Goal: Task Accomplishment & Management: Use online tool/utility

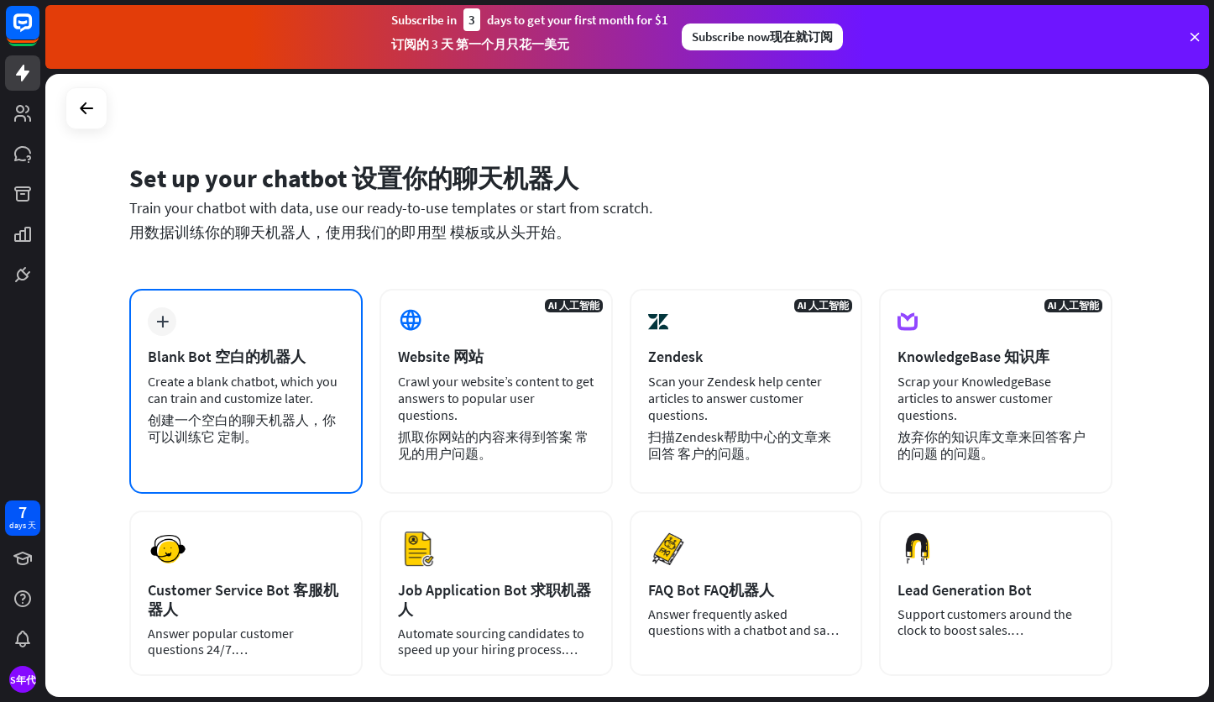
click at [187, 332] on div "plus Blank Bot 空白的机器人 Create a blank chatbot, which you can train and customize…" at bounding box center [245, 391] width 233 height 205
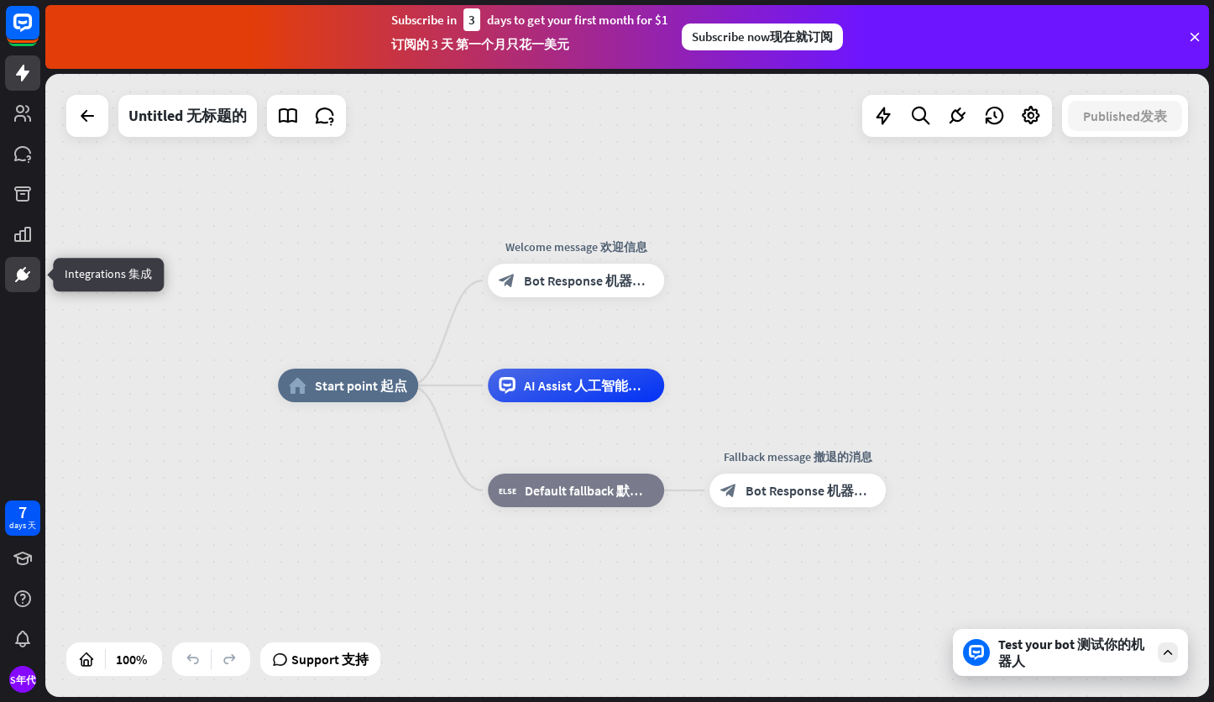
click at [27, 282] on icon at bounding box center [23, 274] width 20 height 20
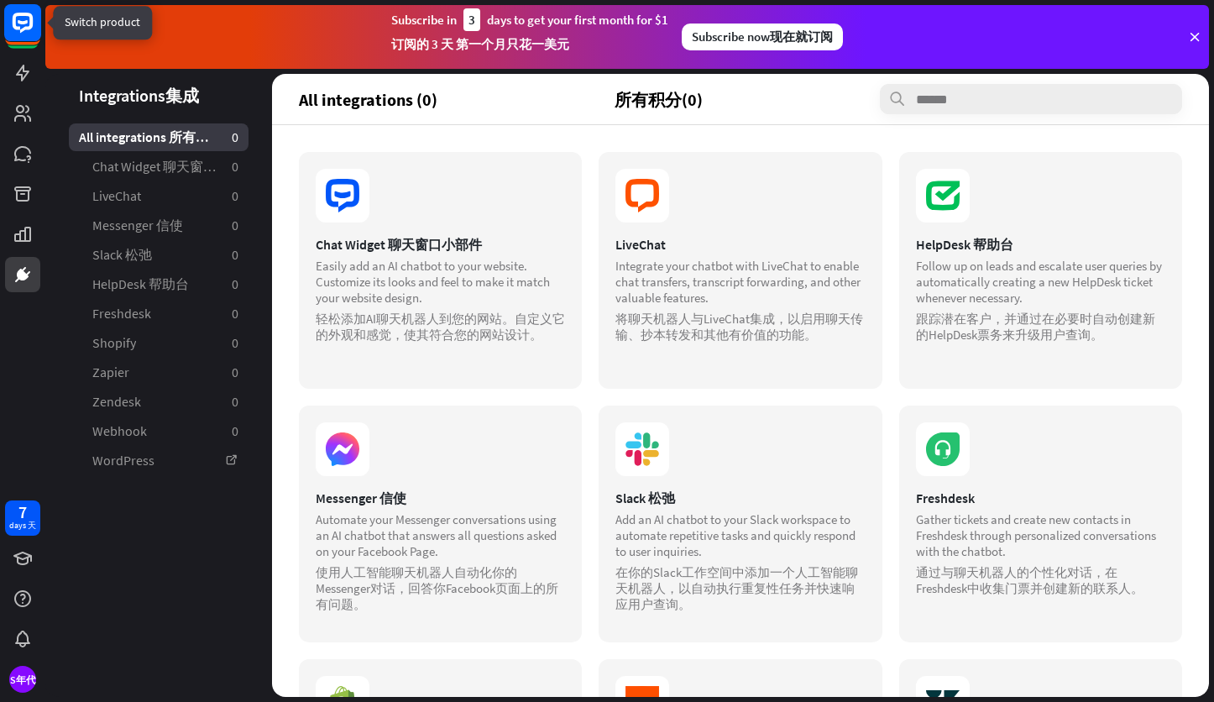
click at [26, 24] on rect at bounding box center [22, 22] width 37 height 37
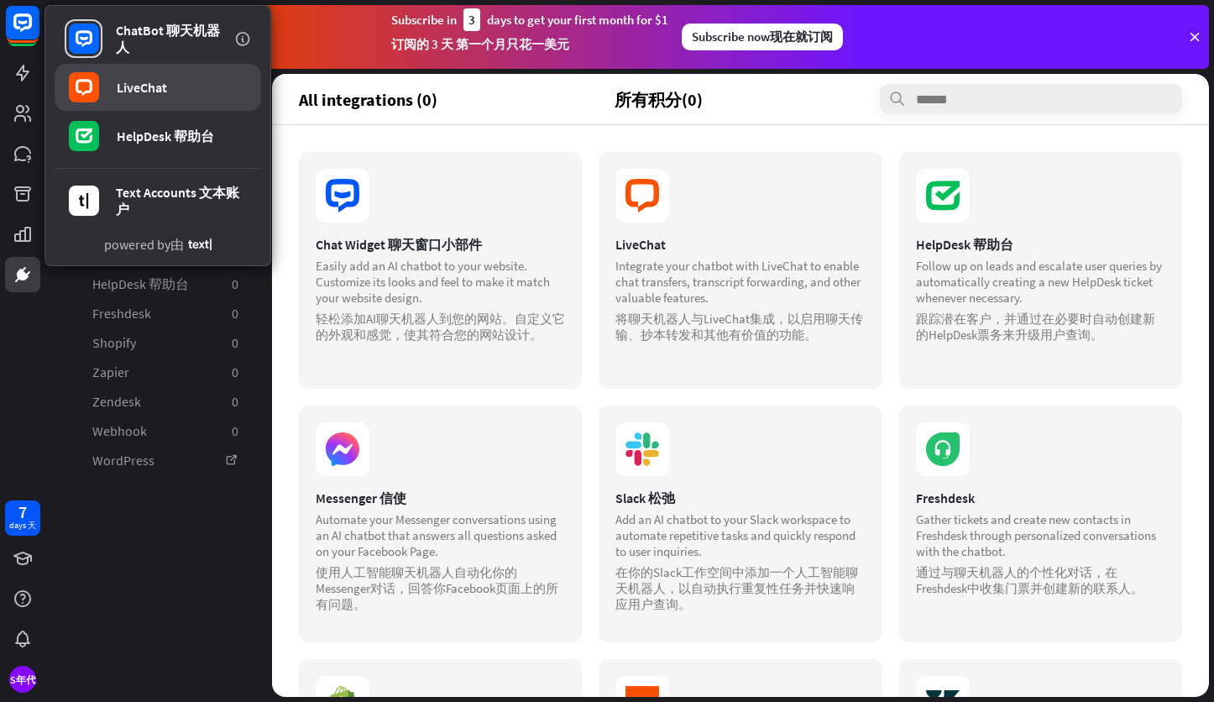
click at [208, 87] on link "LiveChat" at bounding box center [158, 87] width 207 height 47
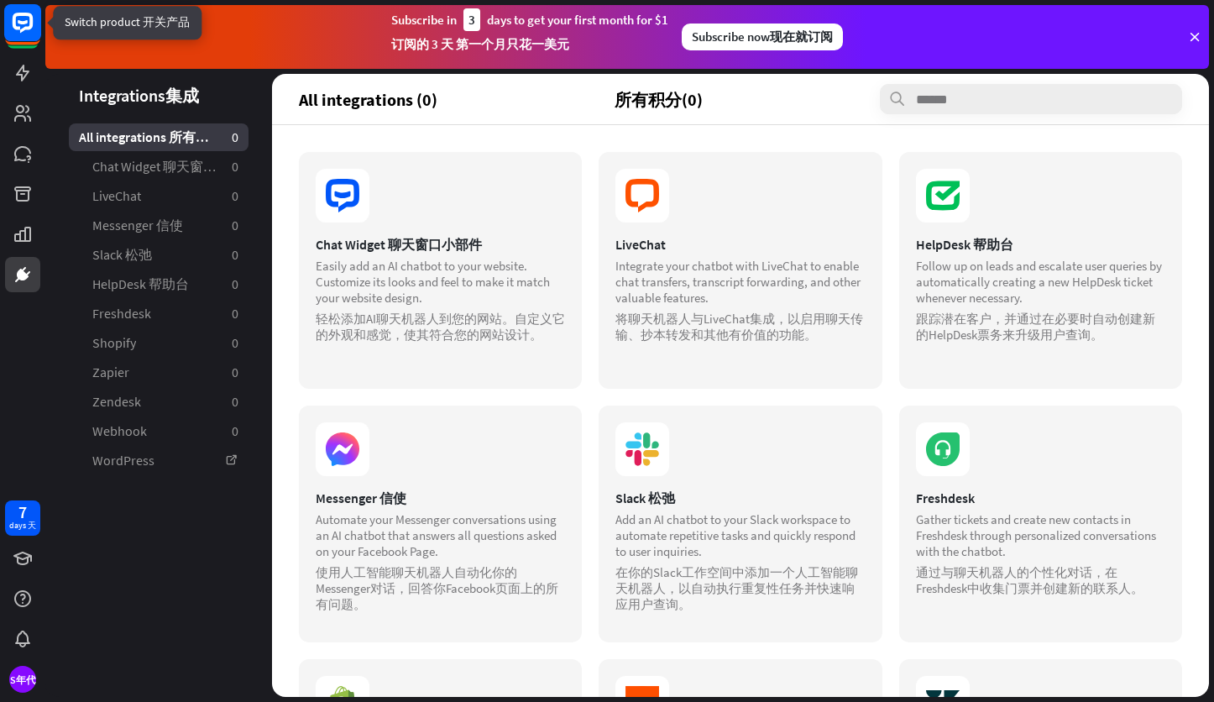
click at [24, 15] on icon at bounding box center [23, 23] width 20 height 20
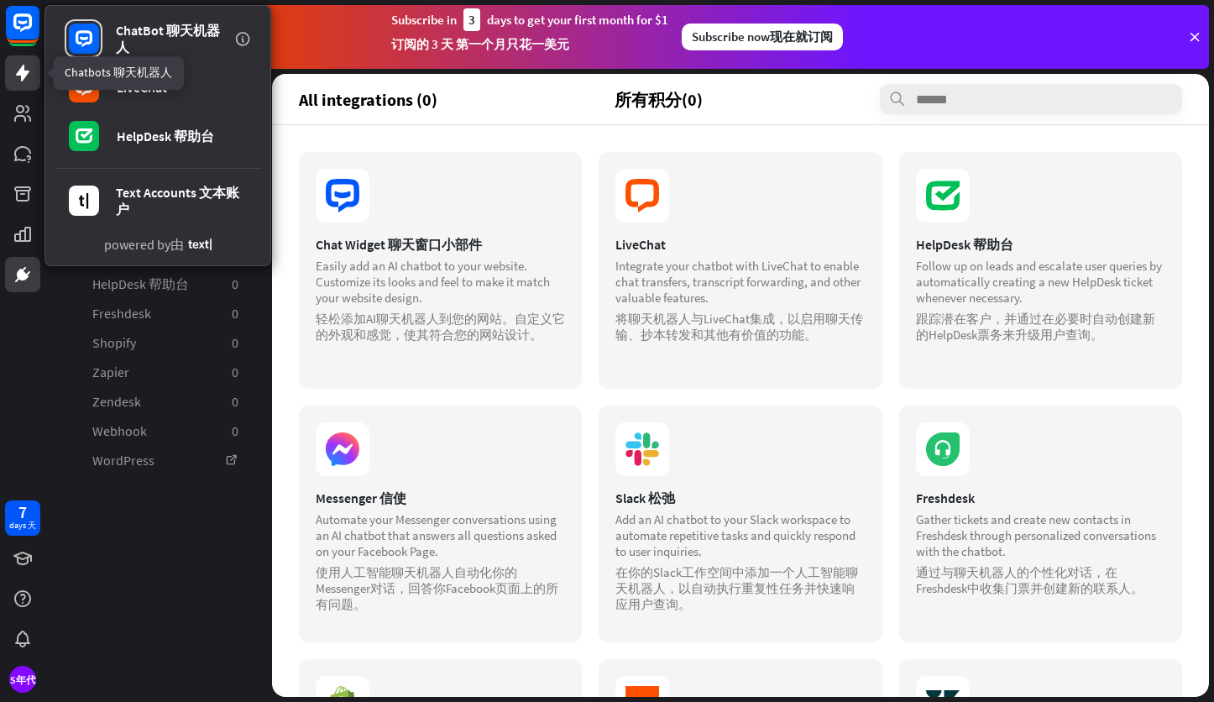
click at [19, 72] on icon at bounding box center [22, 73] width 13 height 17
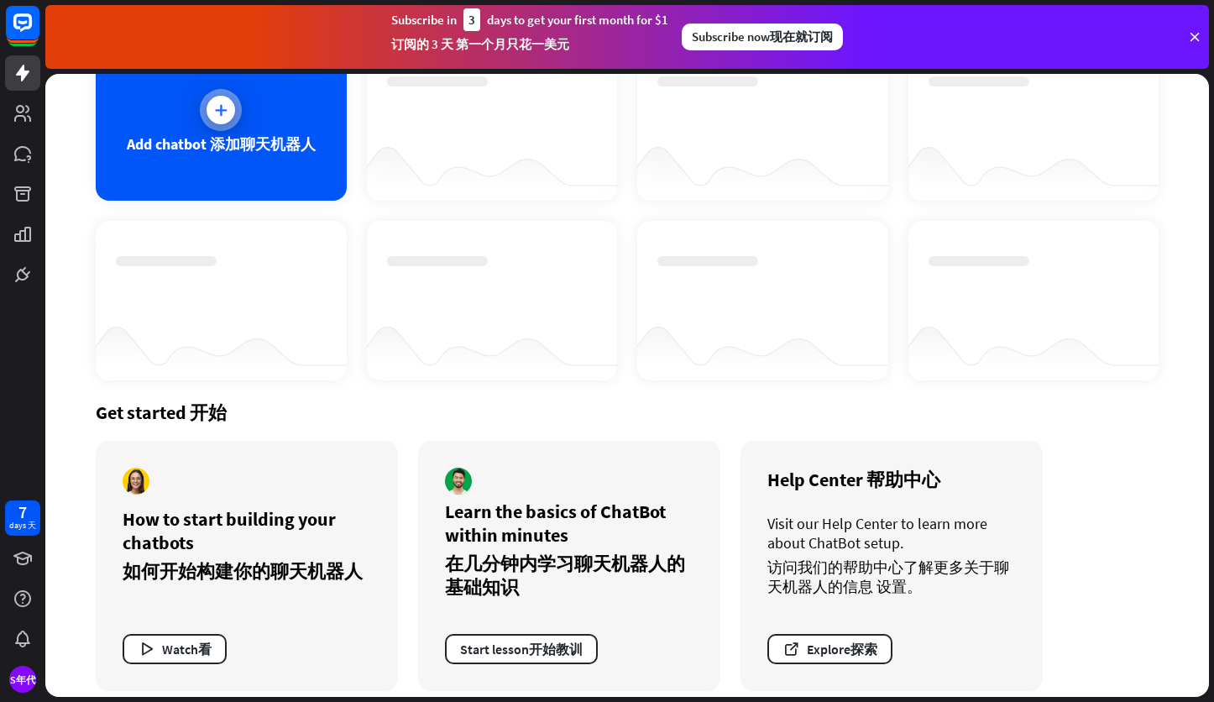
scroll to position [143, 0]
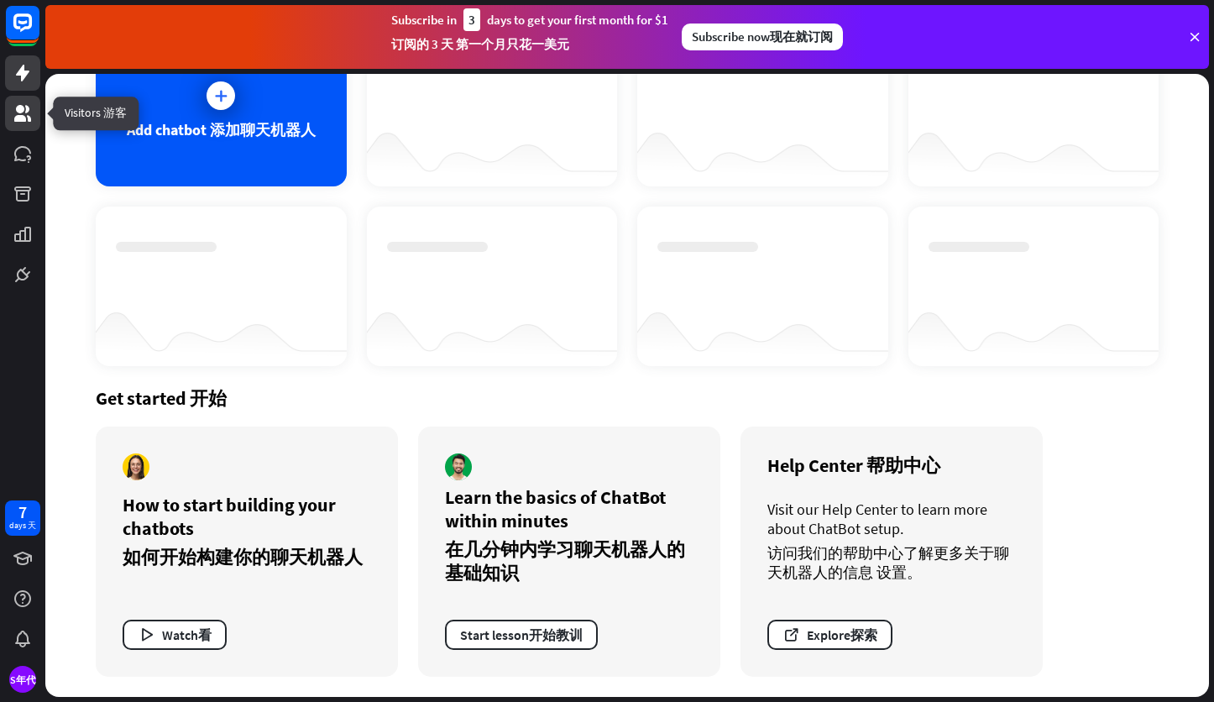
click at [33, 116] on link at bounding box center [22, 113] width 35 height 35
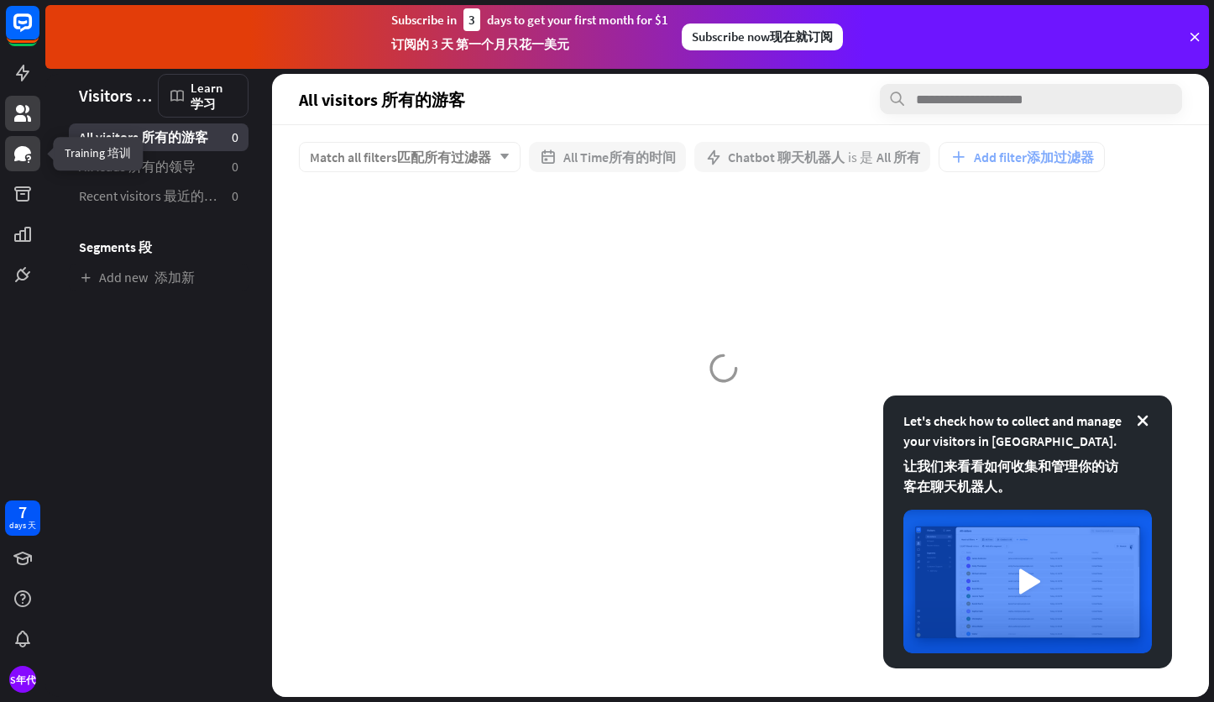
click at [38, 159] on link at bounding box center [22, 153] width 35 height 35
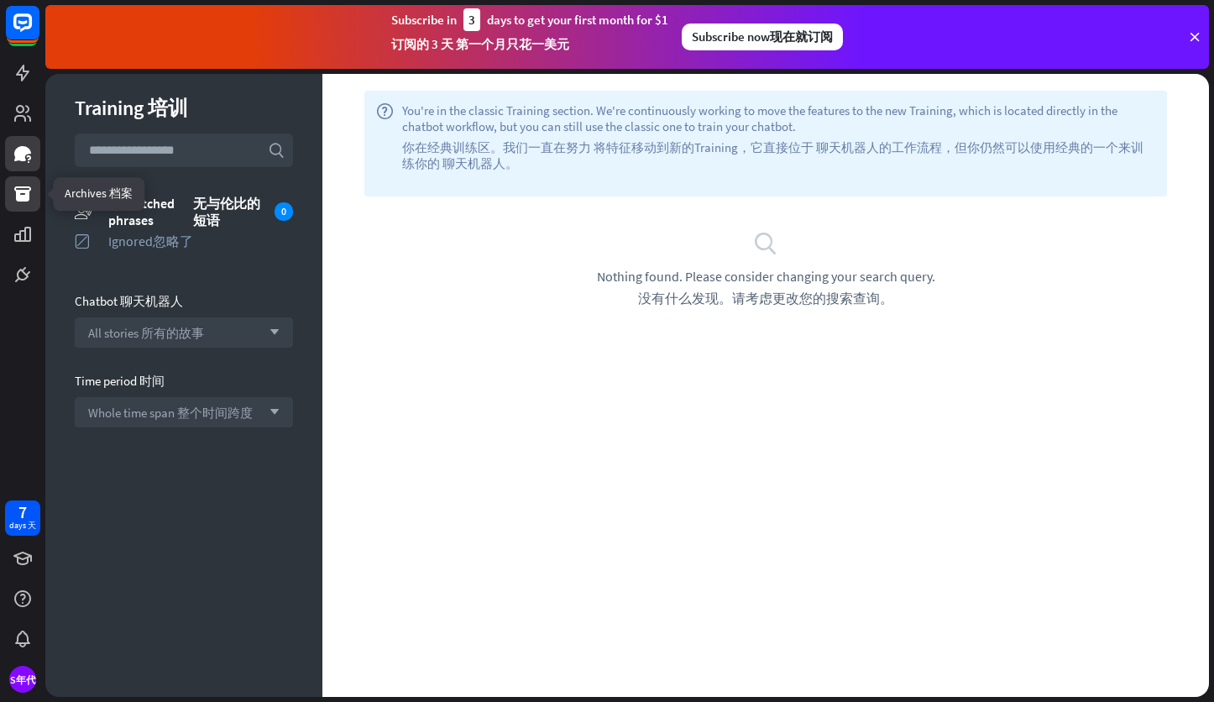
click at [19, 196] on icon at bounding box center [22, 193] width 17 height 15
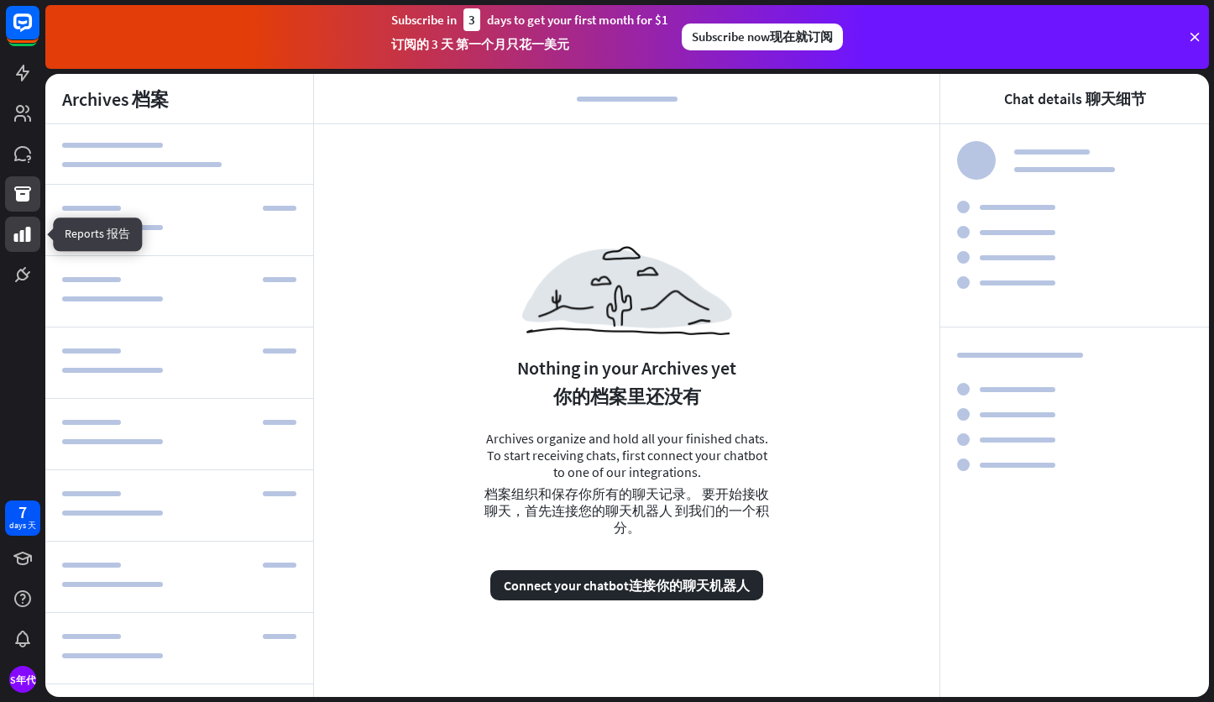
click at [28, 238] on icon at bounding box center [22, 234] width 17 height 15
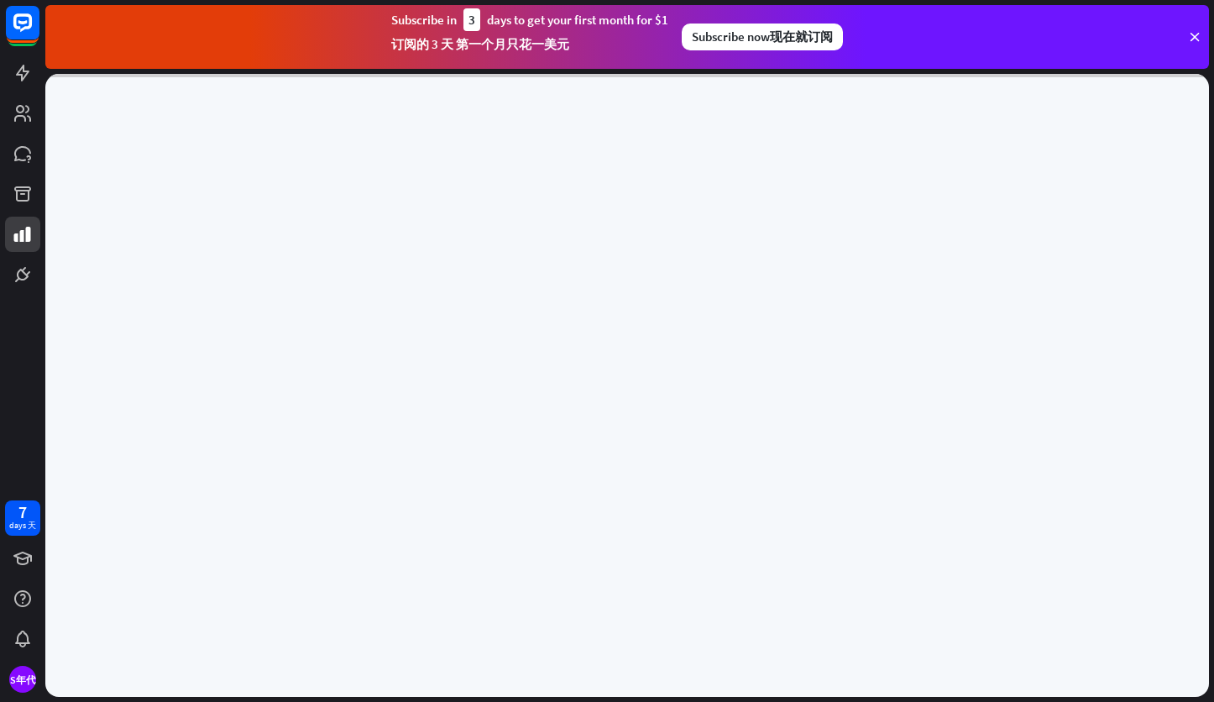
click at [1191, 35] on icon at bounding box center [1194, 36] width 15 height 15
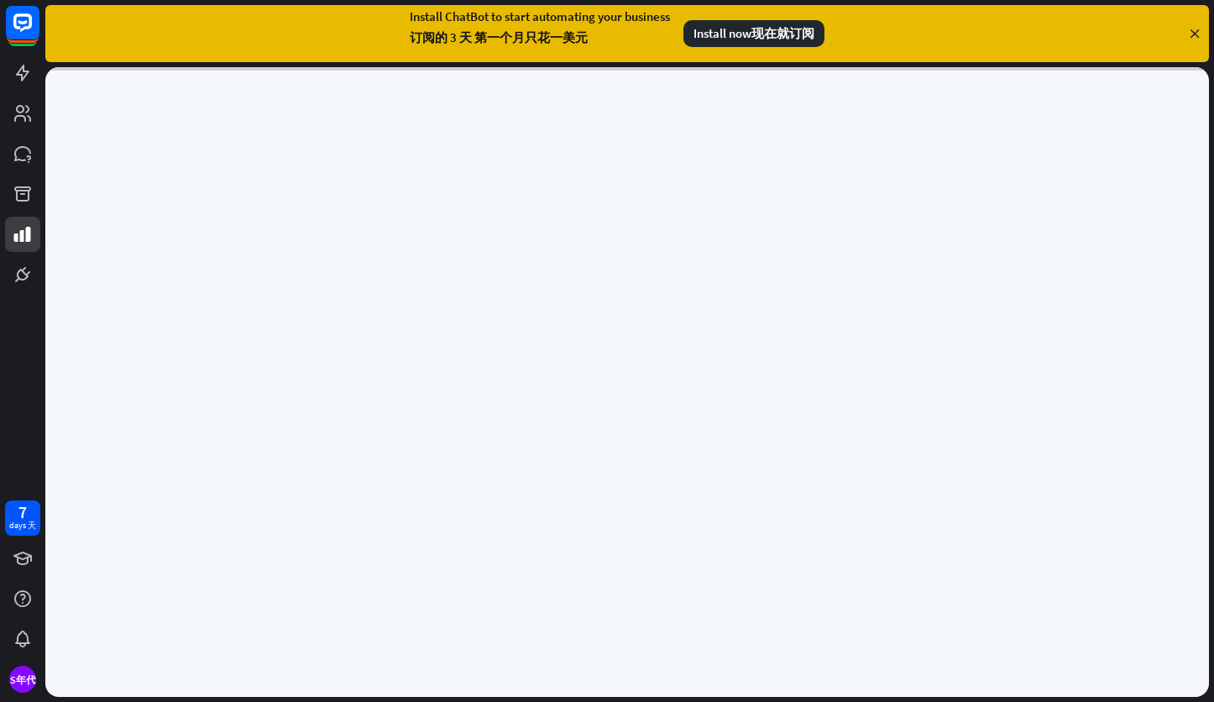
click at [1193, 36] on icon at bounding box center [1194, 33] width 15 height 15
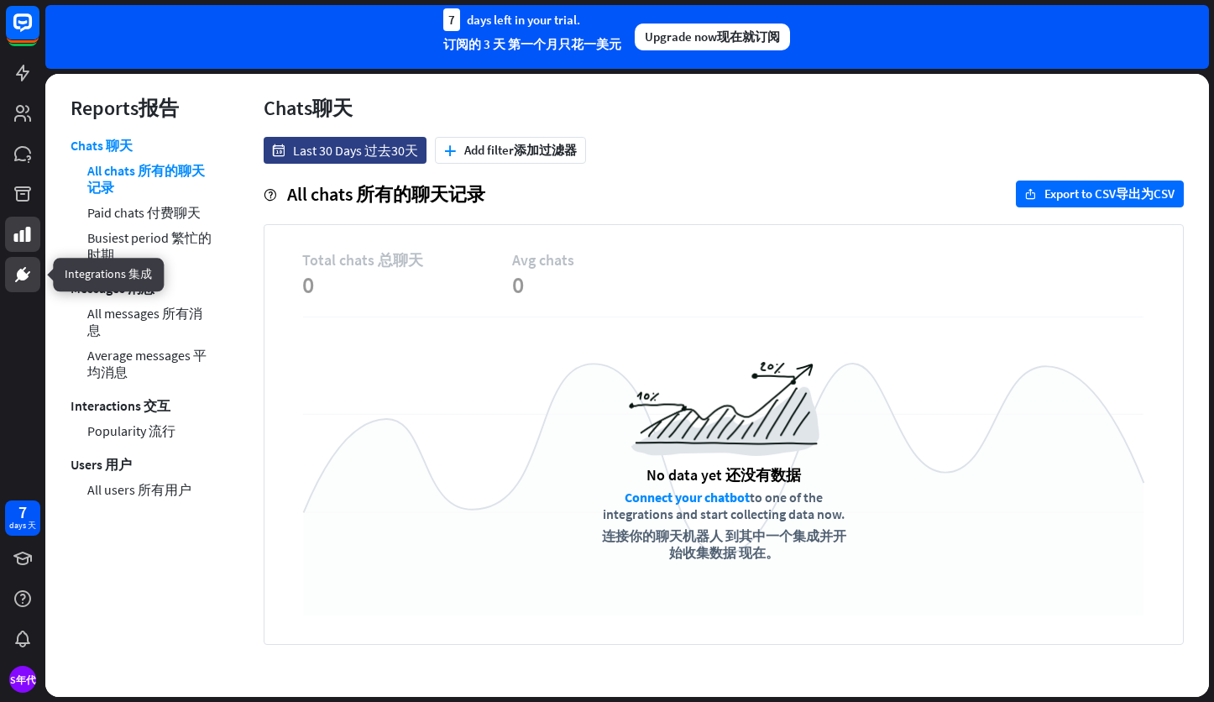
click at [30, 274] on icon at bounding box center [23, 274] width 20 height 20
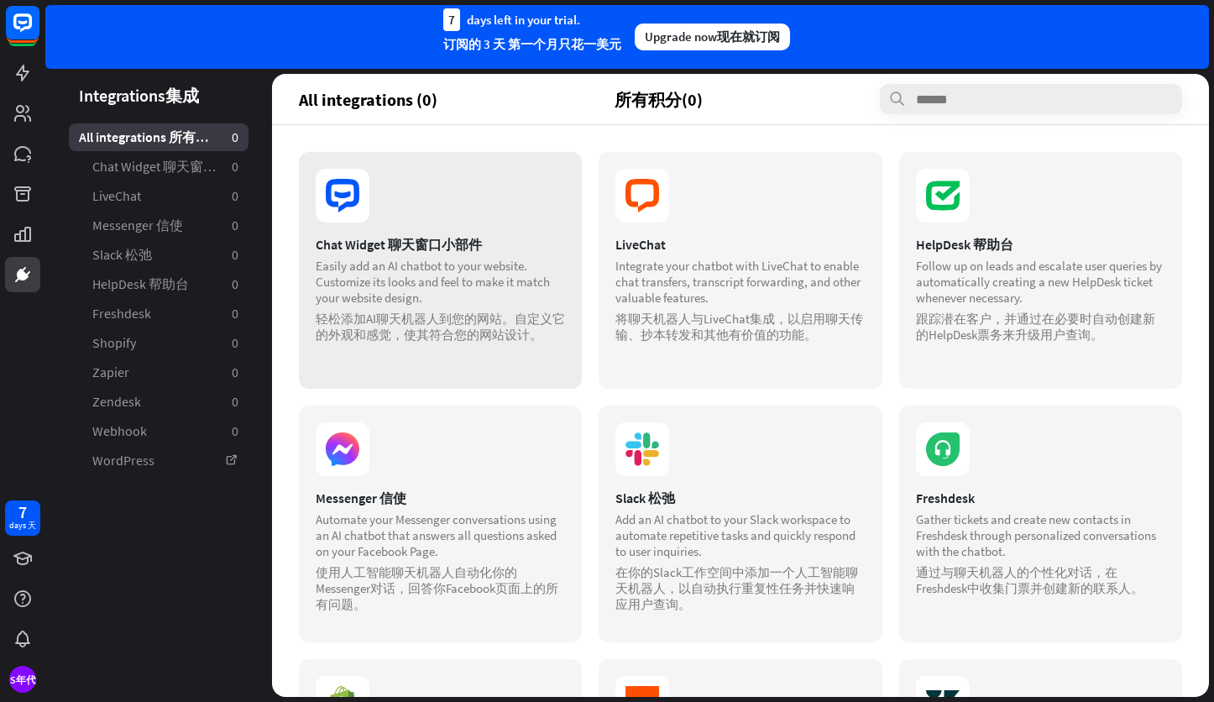
click at [439, 250] on font "聊天窗口小部件" at bounding box center [435, 244] width 94 height 17
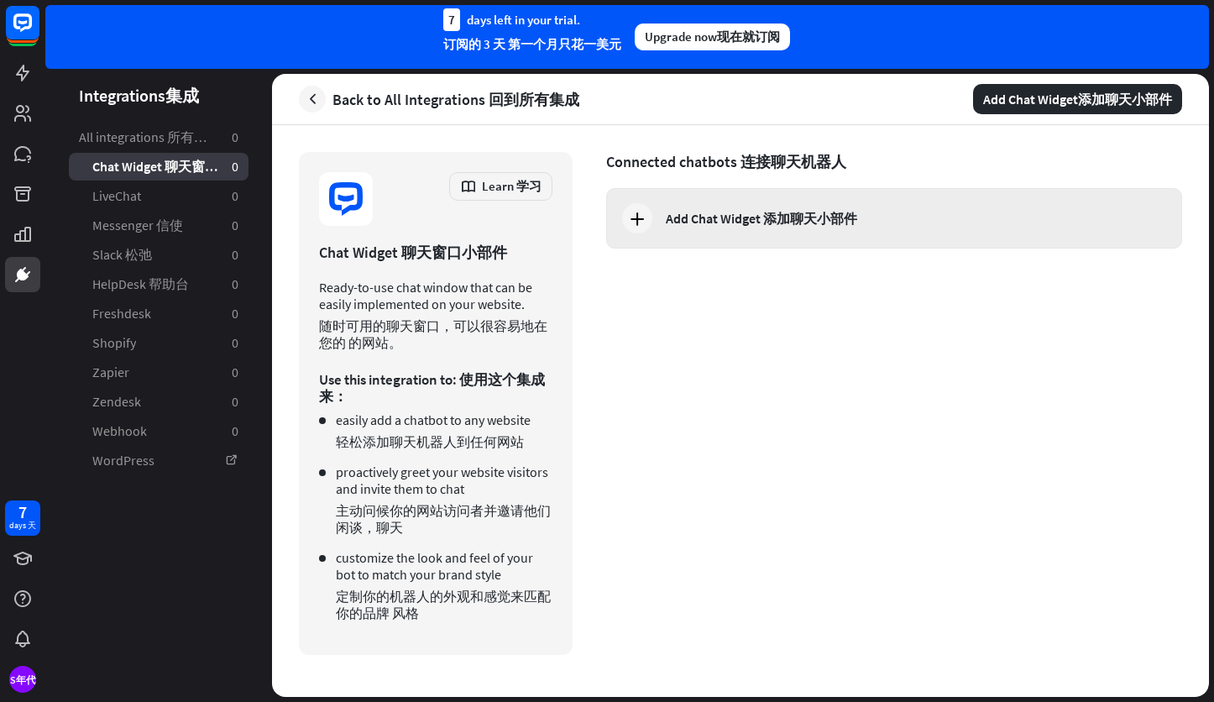
click at [673, 227] on div "Add Chat Widget 添加聊天小部件" at bounding box center [894, 218] width 576 height 60
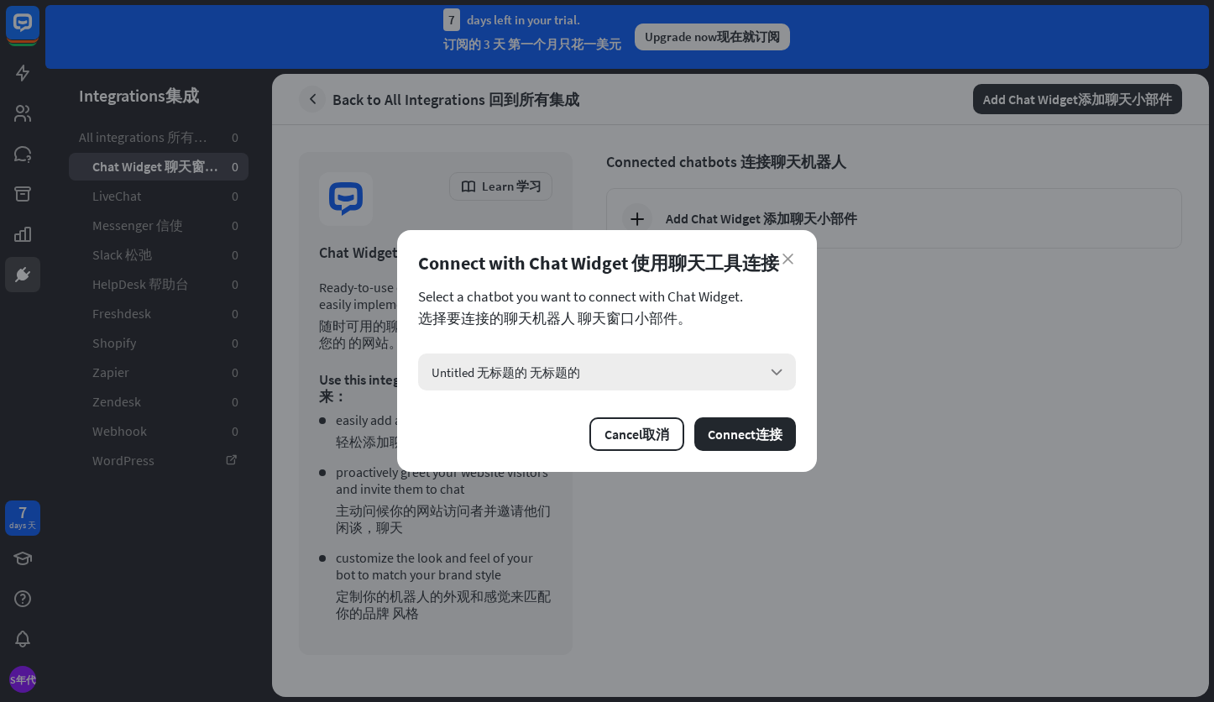
click at [641, 369] on div "Untitled 无标题的 无标题的 arrow_down" at bounding box center [607, 371] width 378 height 37
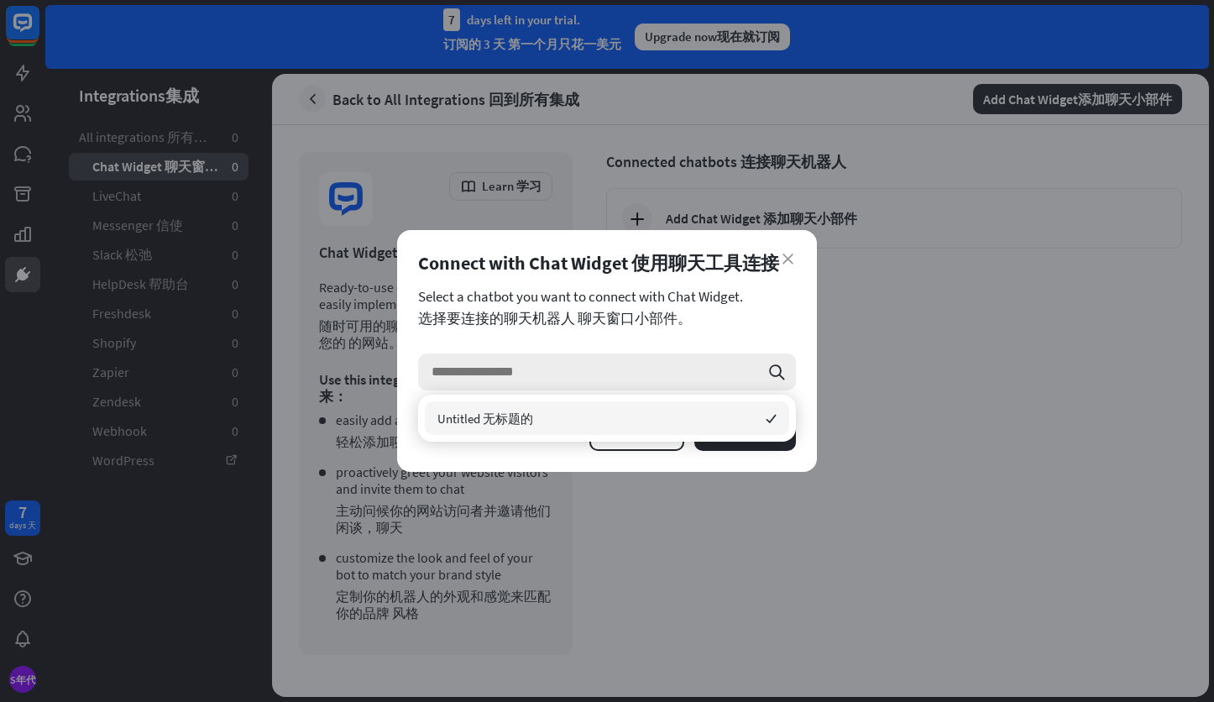
click at [641, 369] on input "search" at bounding box center [595, 371] width 327 height 37
click at [669, 316] on font "选择要连接的聊天机器人 聊天窗口小部件。" at bounding box center [607, 318] width 378 height 17
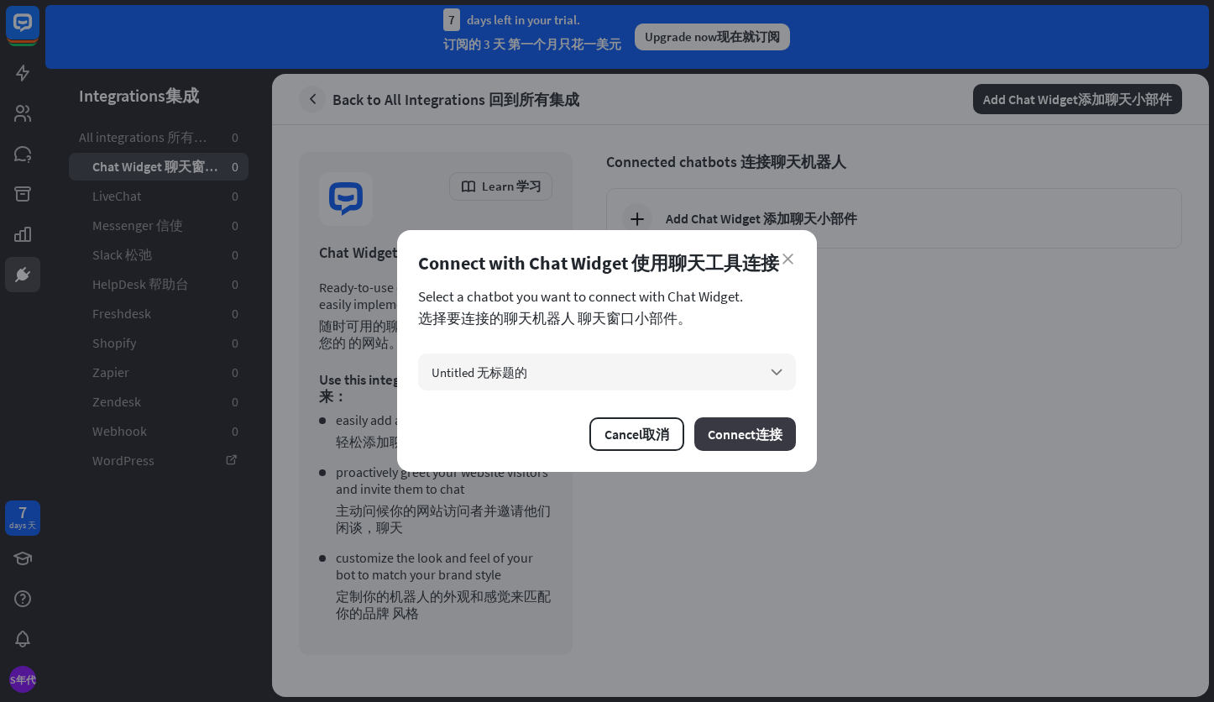
click at [730, 429] on button "Connect 连接" at bounding box center [745, 434] width 102 height 34
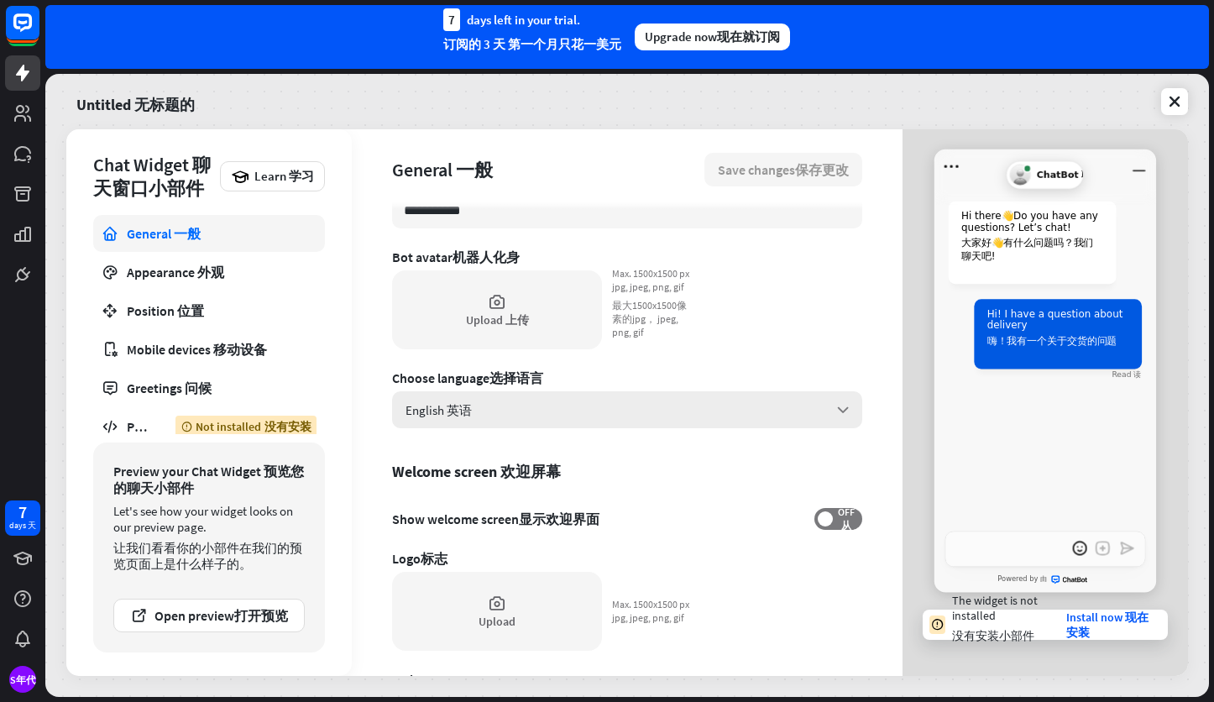
scroll to position [168, 0]
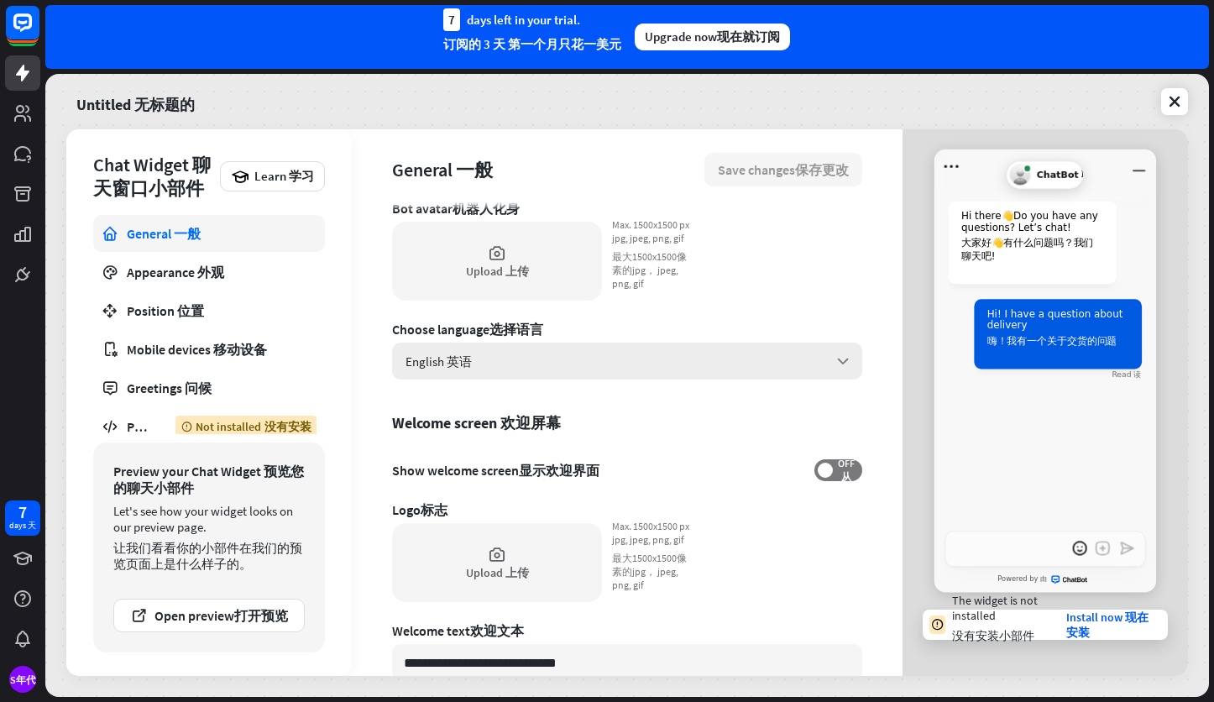
click at [647, 368] on div "English 英语 arrow_down" at bounding box center [627, 361] width 470 height 37
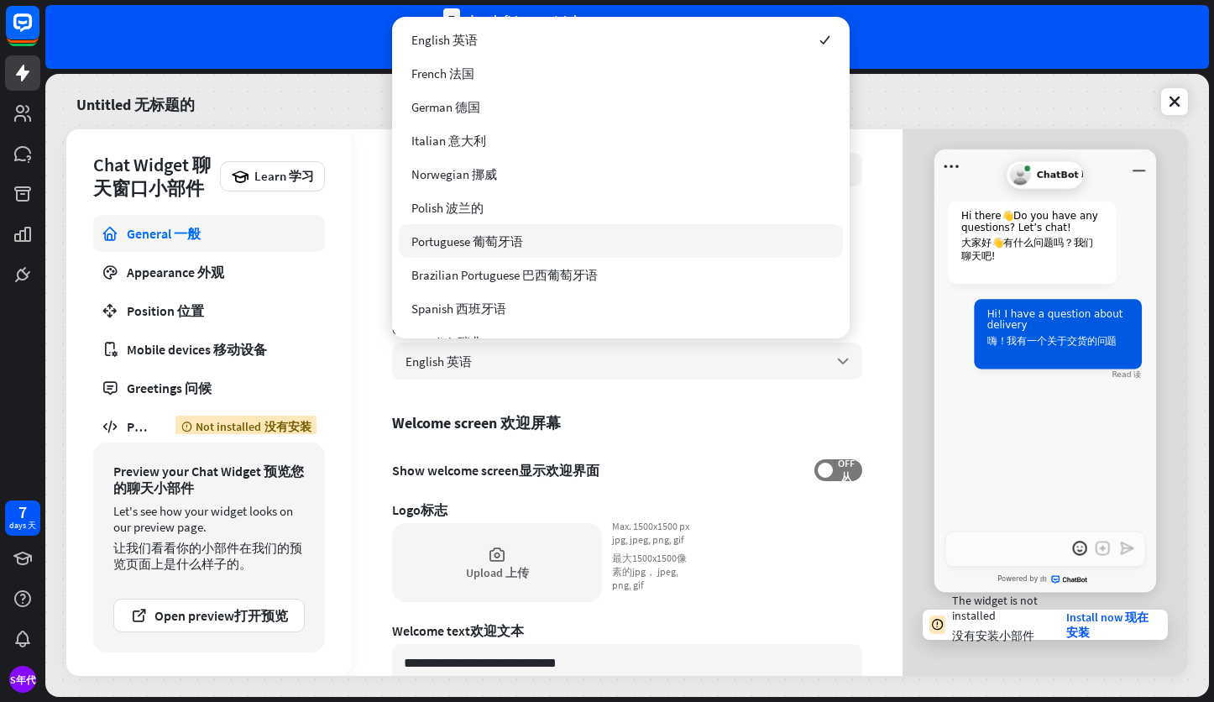
scroll to position [0, 0]
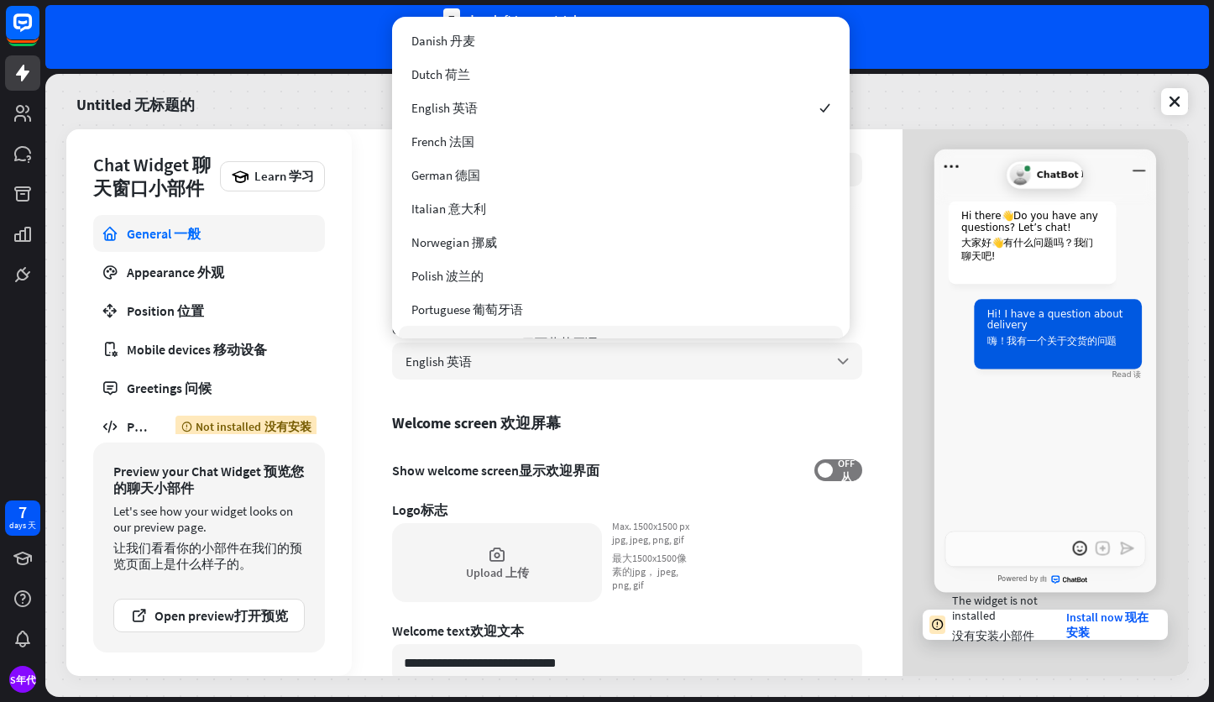
click at [647, 399] on div "**********" at bounding box center [627, 275] width 470 height 466
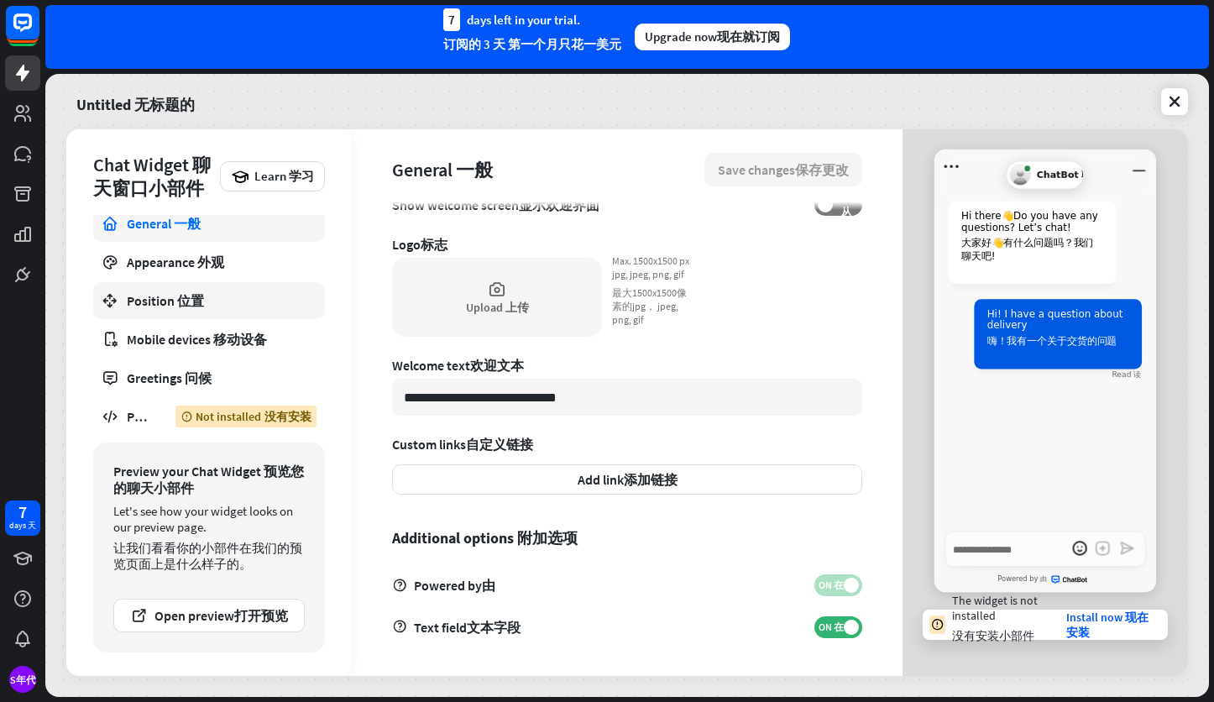
scroll to position [10, 0]
click at [133, 419] on div "Publish 发布" at bounding box center [139, 416] width 24 height 17
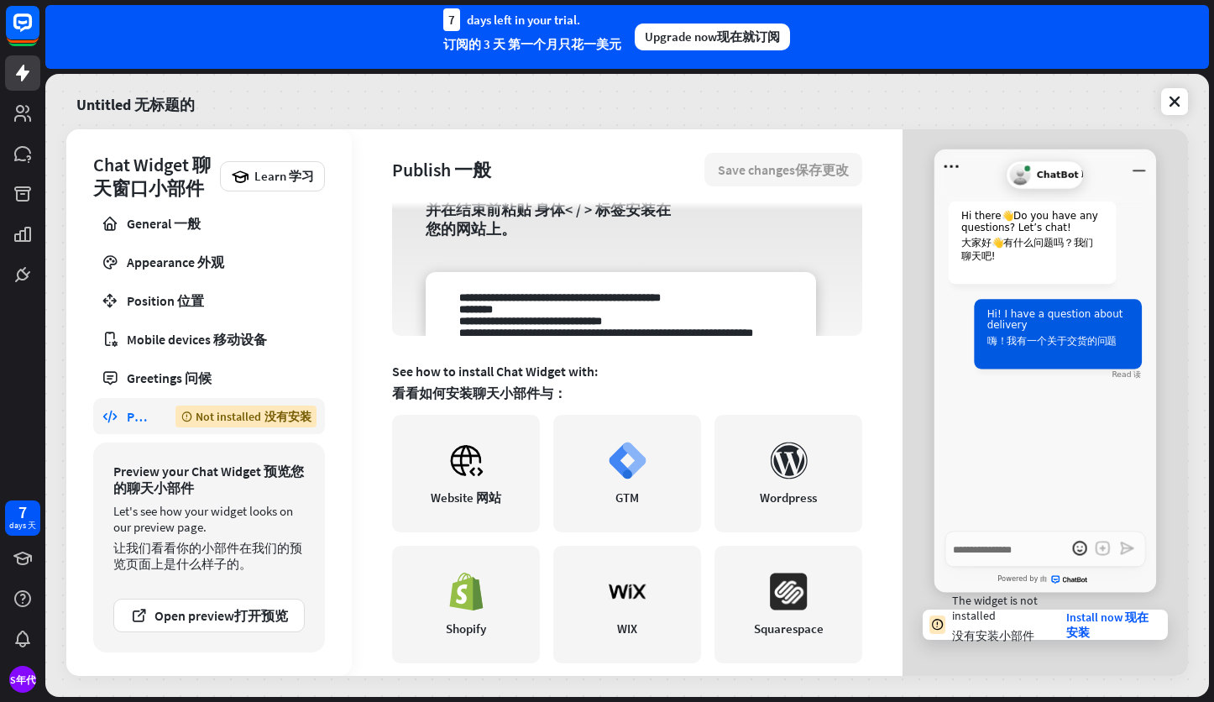
scroll to position [336, 0]
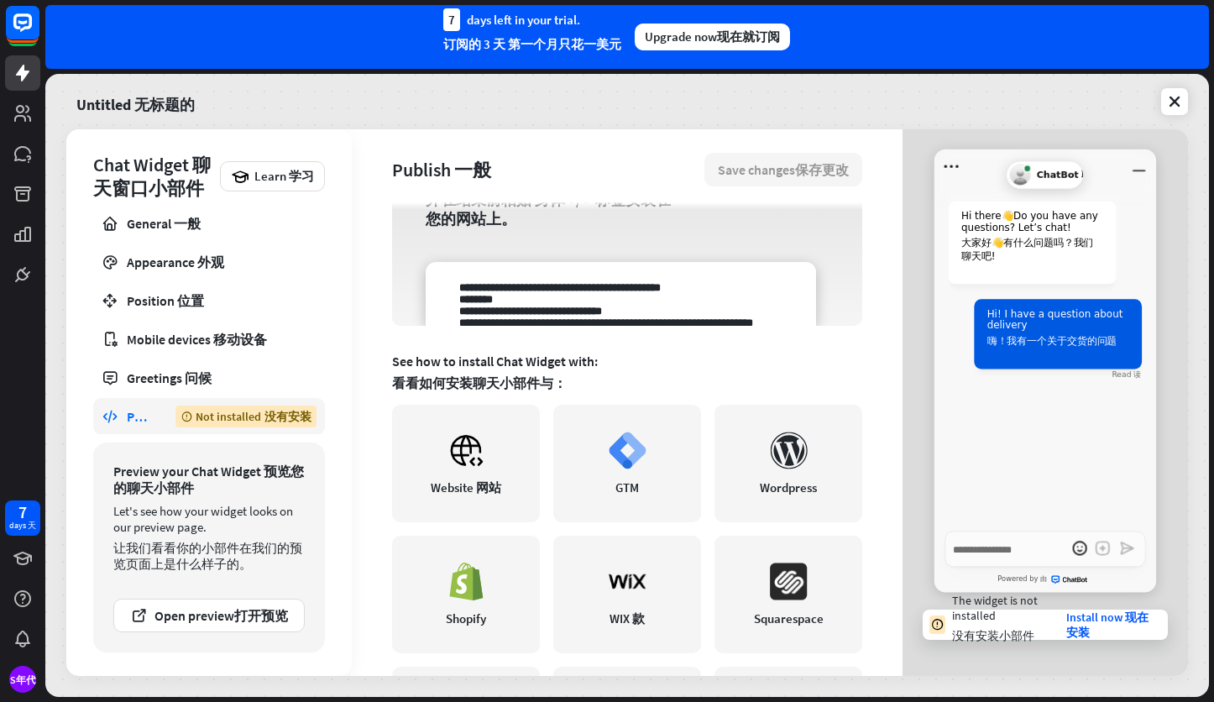
type textarea "*"
